Goal: Navigation & Orientation: Find specific page/section

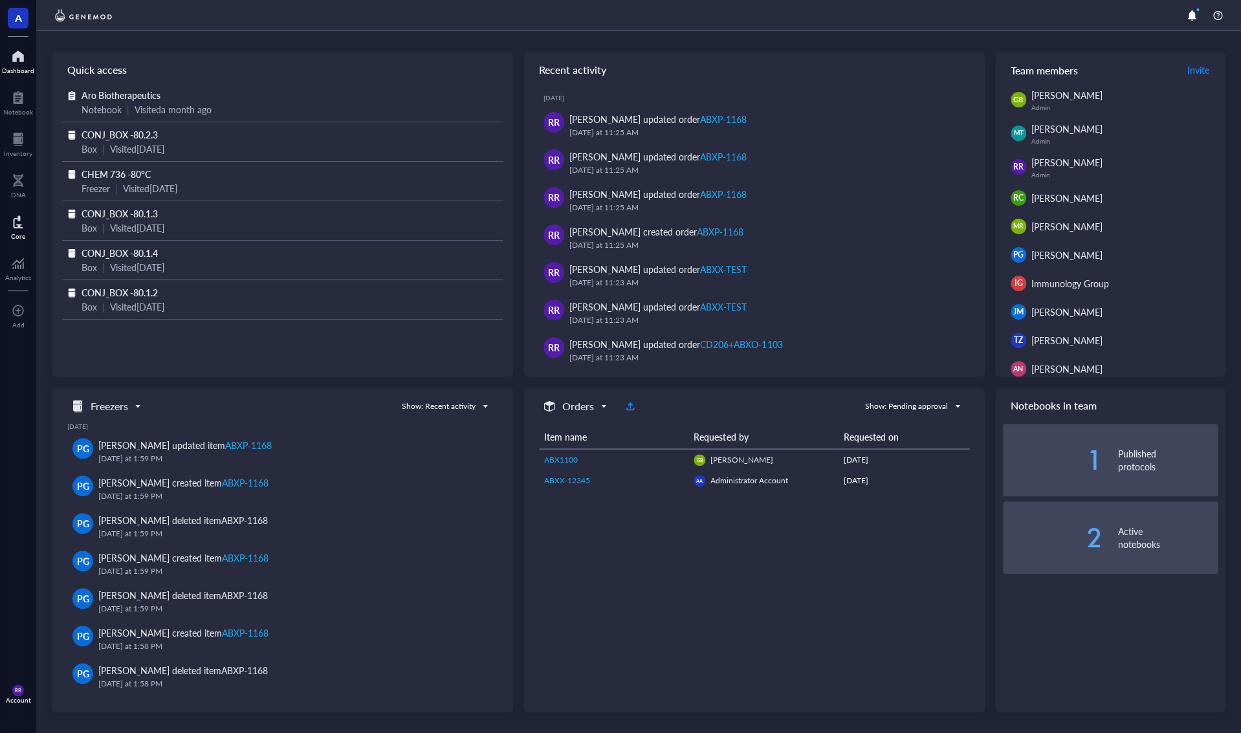
click at [19, 217] on div at bounding box center [18, 222] width 14 height 21
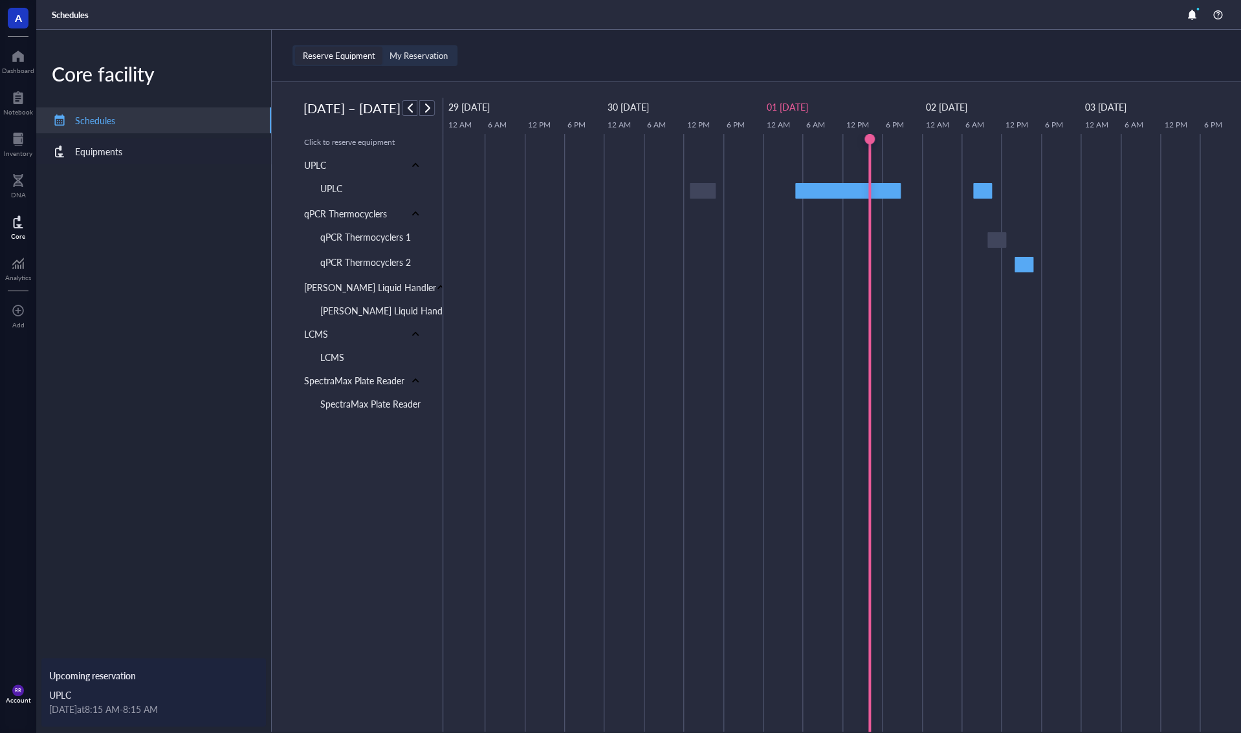
click at [171, 148] on div "Equipments" at bounding box center [153, 151] width 235 height 26
